Goal: Transaction & Acquisition: Subscribe to service/newsletter

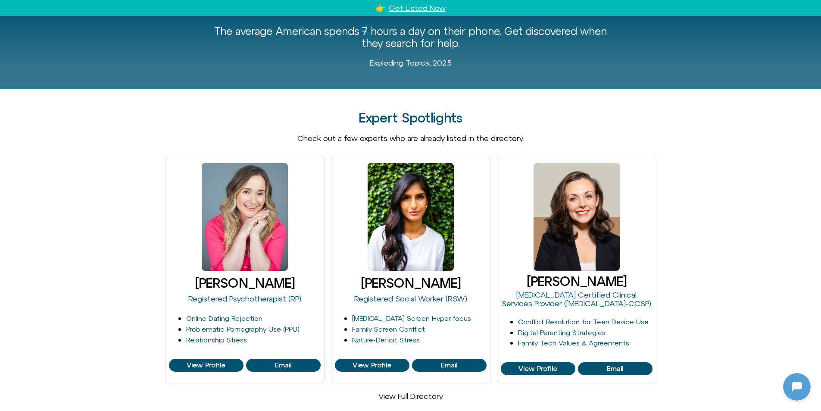
scroll to position [217, 0]
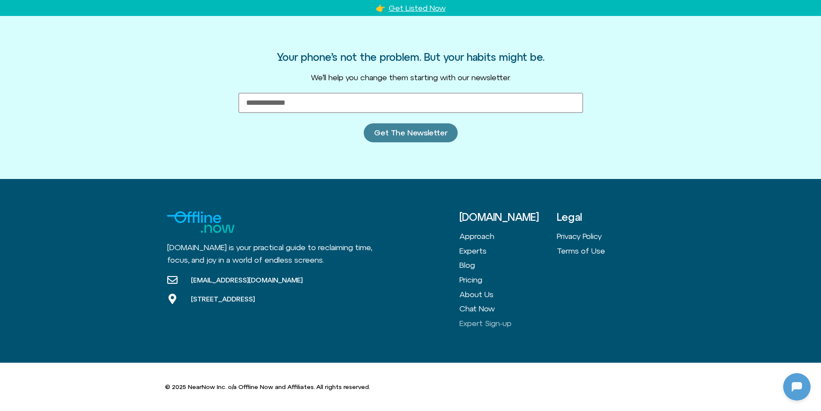
click at [438, 134] on span "Get The Newsletter" at bounding box center [410, 132] width 73 height 9
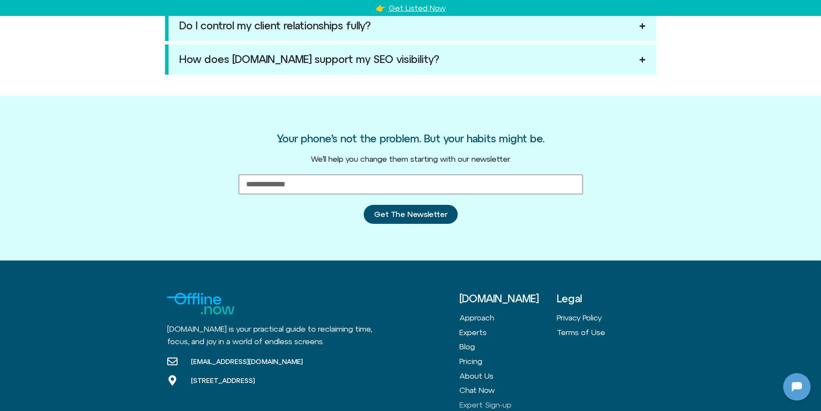
scroll to position [993, 0]
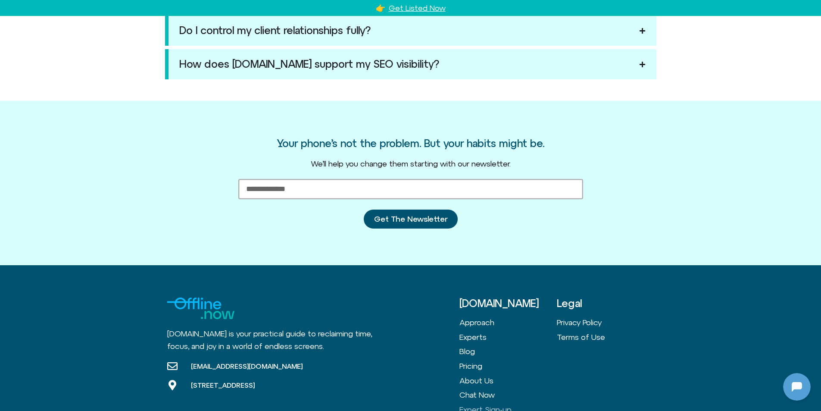
click at [372, 188] on input "Email Address" at bounding box center [410, 189] width 345 height 20
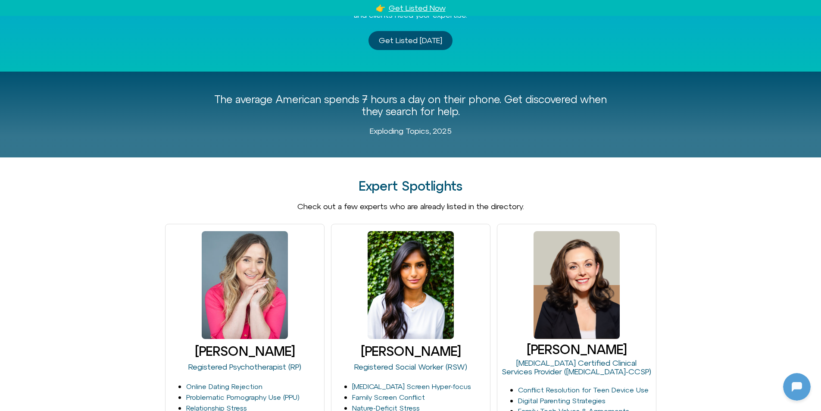
scroll to position [2, 0]
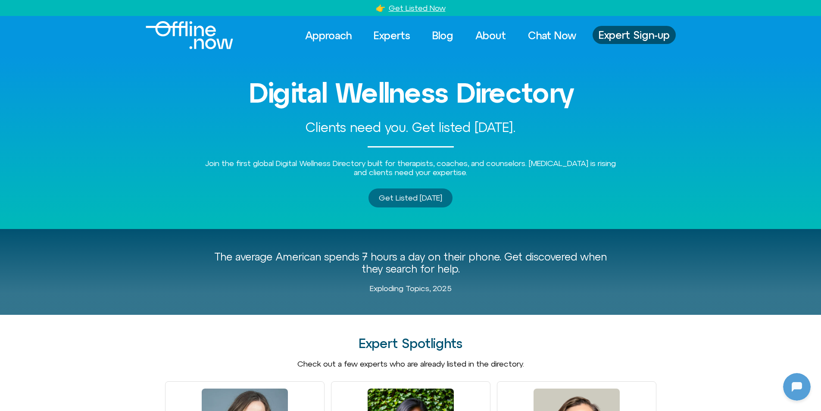
click at [421, 204] on link "Get Listed [DATE]" at bounding box center [411, 197] width 84 height 19
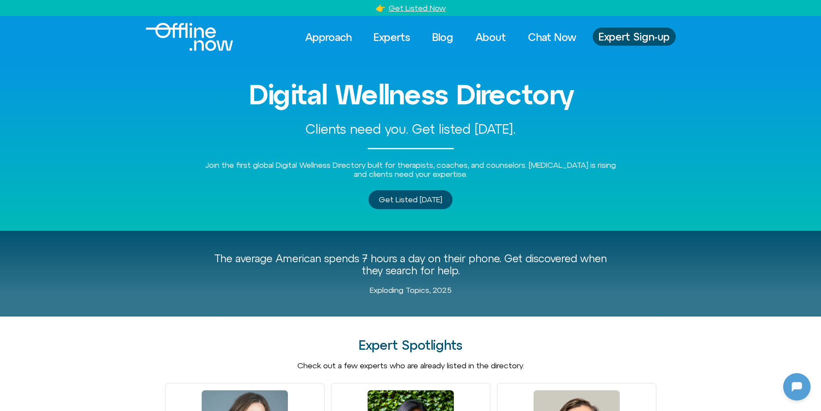
click at [422, 9] on link "Get Listed Now" at bounding box center [417, 7] width 57 height 9
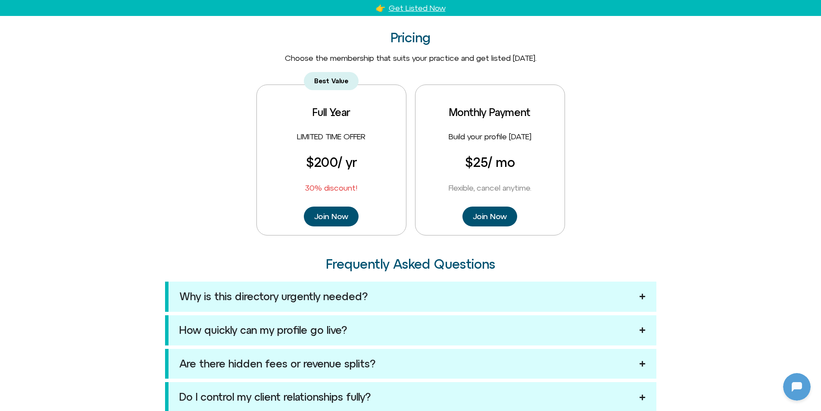
click at [422, 9] on link "Get Listed Now" at bounding box center [417, 7] width 57 height 9
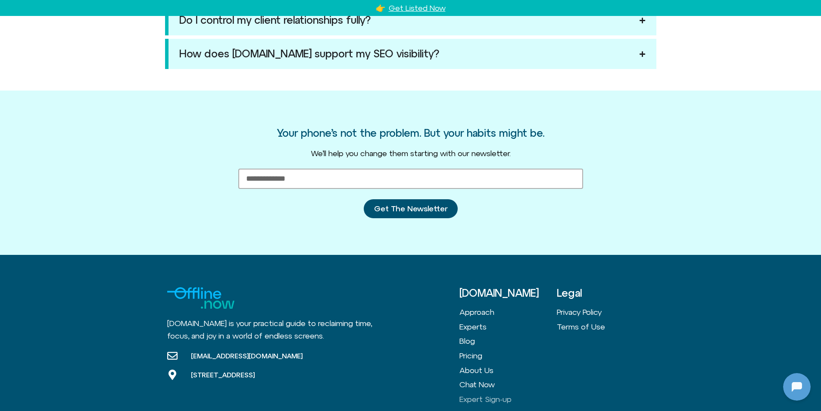
scroll to position [1079, 0]
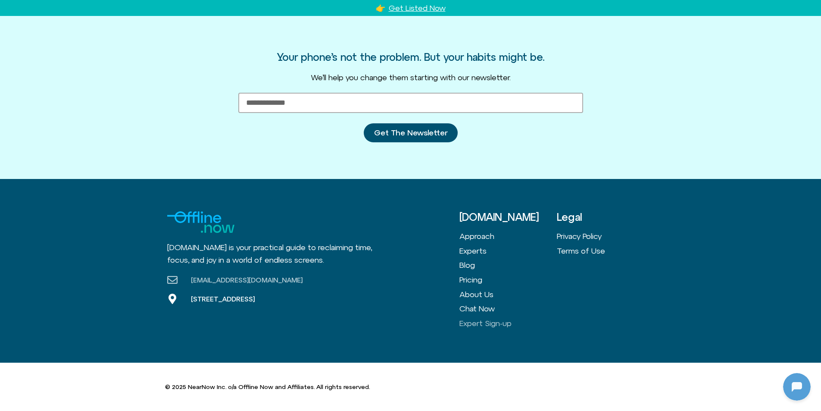
click at [234, 277] on span "[EMAIL_ADDRESS][DOMAIN_NAME]" at bounding box center [246, 279] width 114 height 9
click at [443, 131] on span "Get The Newsletter" at bounding box center [410, 132] width 73 height 9
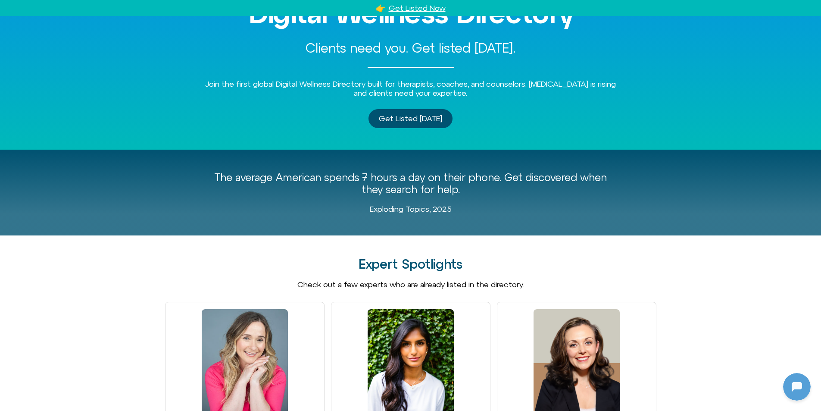
scroll to position [0, 0]
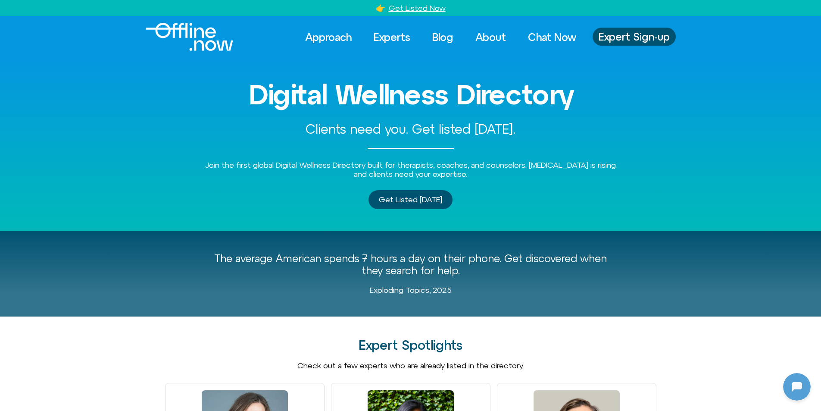
click at [193, 34] on img "Logo" at bounding box center [190, 37] width 88 height 28
